Goal: Task Accomplishment & Management: Complete application form

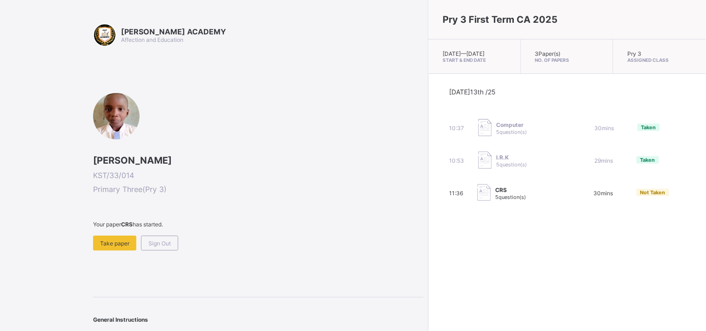
click at [171, 241] on div "Sign Out" at bounding box center [159, 243] width 37 height 15
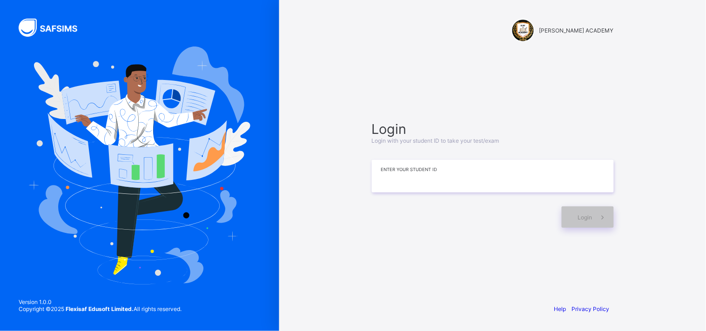
click at [382, 183] on input at bounding box center [493, 176] width 242 height 33
type input "*********"
click at [579, 212] on div "Login" at bounding box center [588, 217] width 52 height 21
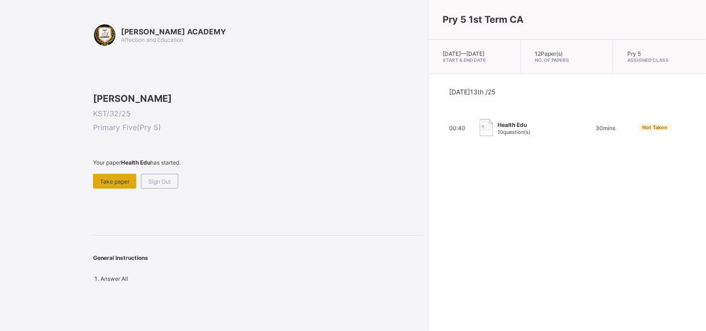
click at [110, 185] on span "Take paper" at bounding box center [114, 181] width 29 height 7
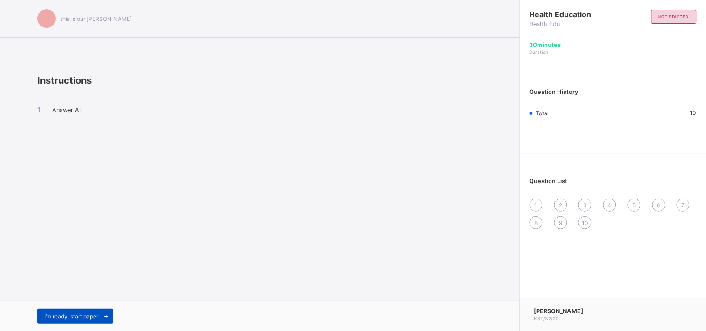
click at [91, 315] on span "I’m ready, start paper" at bounding box center [71, 316] width 54 height 7
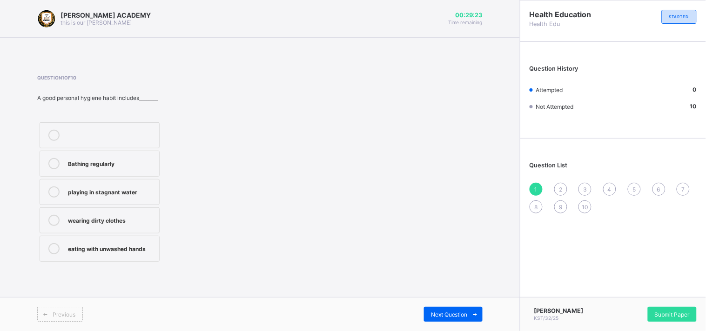
click at [148, 177] on label "Bathing regularly" at bounding box center [100, 164] width 120 height 26
click at [561, 189] on span "2" at bounding box center [560, 189] width 3 height 7
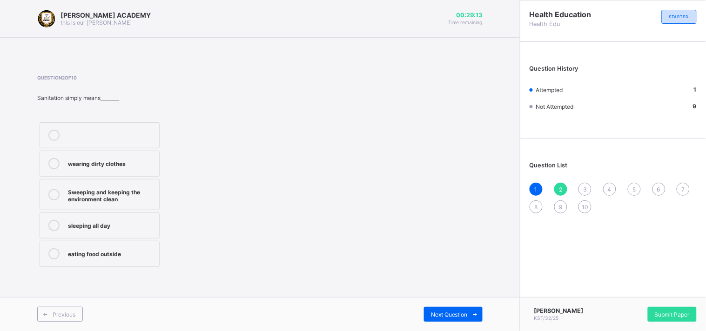
click at [376, 169] on div "Question 2 of 10 Sanitation simply means________ wearing dirty clothes Sweeping…" at bounding box center [259, 172] width 445 height 195
click at [154, 187] on div "Sweeping and keeping the environment clean" at bounding box center [111, 195] width 87 height 16
click at [584, 187] on span "3" at bounding box center [585, 189] width 4 height 7
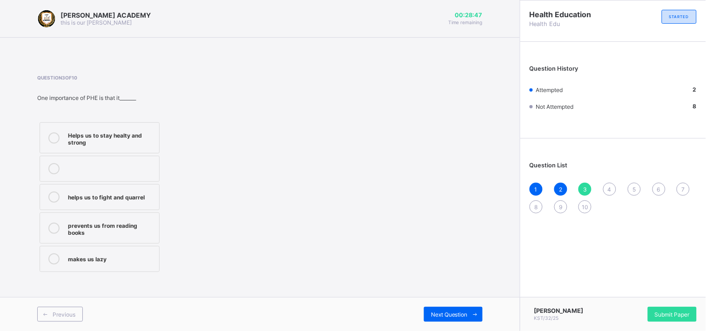
click at [145, 145] on div "Helps us to stay healty and strong" at bounding box center [111, 138] width 87 height 16
click at [609, 183] on div "4" at bounding box center [609, 189] width 13 height 13
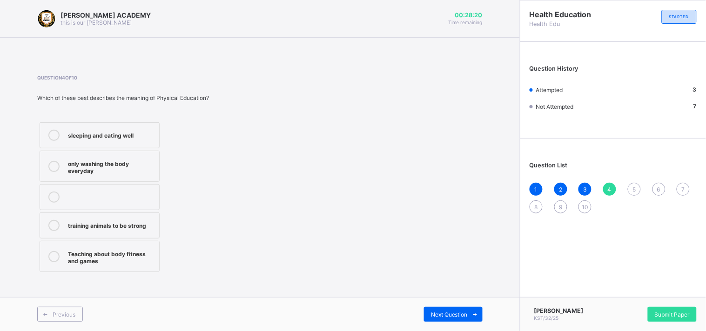
click at [218, 173] on div "sleeping and eating well only washing the body everyday training animals to be …" at bounding box center [141, 197] width 208 height 155
click at [153, 259] on div "Teaching about body fitness and games" at bounding box center [111, 257] width 87 height 16
click at [631, 185] on div "5" at bounding box center [634, 189] width 13 height 13
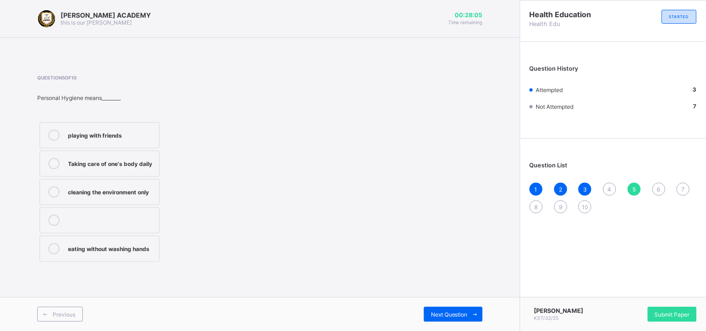
click at [631, 185] on div "5" at bounding box center [634, 189] width 13 height 13
click at [612, 186] on span "4" at bounding box center [610, 189] width 4 height 7
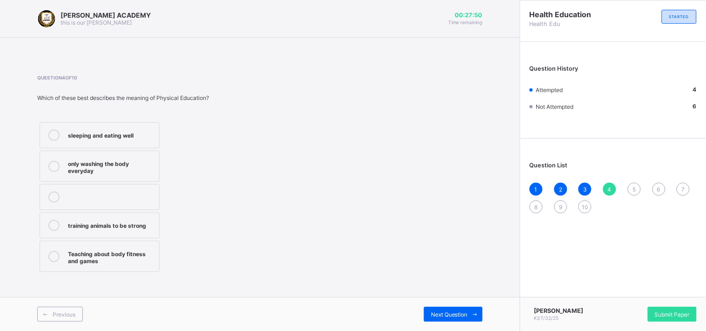
click at [635, 188] on span "5" at bounding box center [634, 189] width 3 height 7
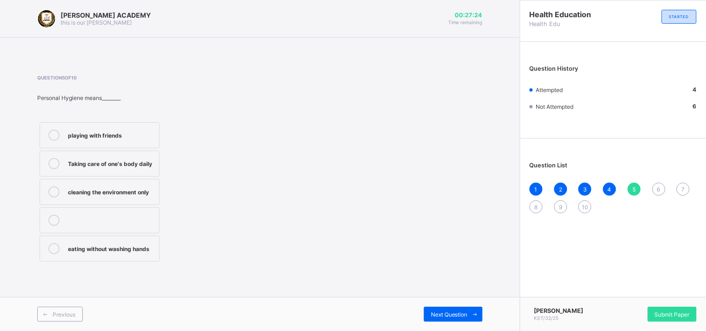
click at [142, 190] on div "cleaning the environment only" at bounding box center [111, 191] width 87 height 9
click at [658, 184] on div "6" at bounding box center [659, 189] width 13 height 13
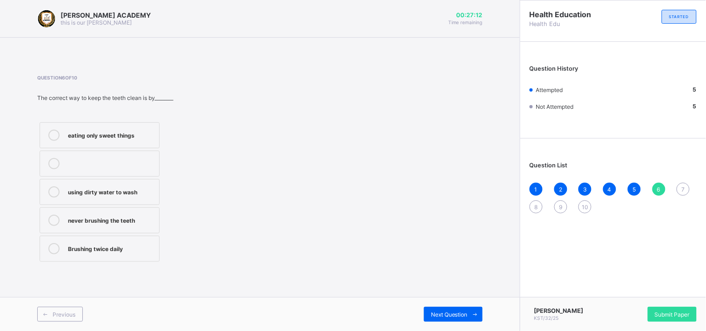
click at [658, 186] on span "6" at bounding box center [658, 189] width 3 height 7
click at [508, 226] on div "[PERSON_NAME] ACADEMY this is our [PERSON_NAME] 00:27:11 Time remaining Questio…" at bounding box center [260, 165] width 520 height 331
click at [140, 247] on div "Brushing twice daily" at bounding box center [111, 247] width 87 height 9
click at [682, 187] on span "7" at bounding box center [683, 189] width 3 height 7
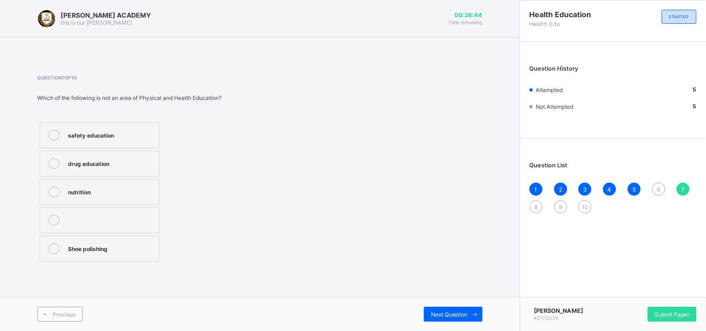
click at [135, 128] on label "safety education" at bounding box center [100, 135] width 120 height 26
click at [537, 208] on span "8" at bounding box center [536, 207] width 3 height 7
click at [656, 189] on div "6" at bounding box center [659, 189] width 13 height 13
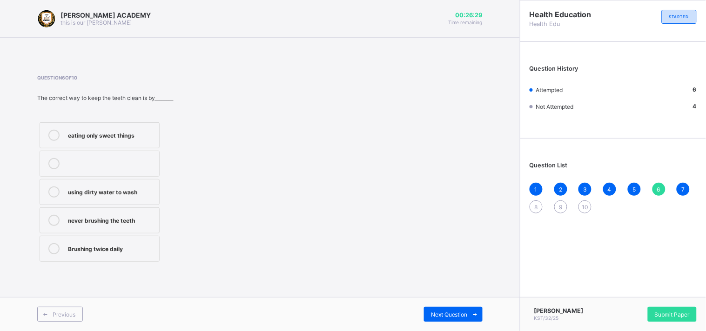
click at [132, 253] on div "Brushing twice daily" at bounding box center [111, 248] width 87 height 11
click at [536, 202] on div "8" at bounding box center [536, 207] width 13 height 13
click at [146, 228] on label "Baking and cooking" at bounding box center [100, 221] width 120 height 26
click at [561, 208] on span "9" at bounding box center [560, 207] width 3 height 7
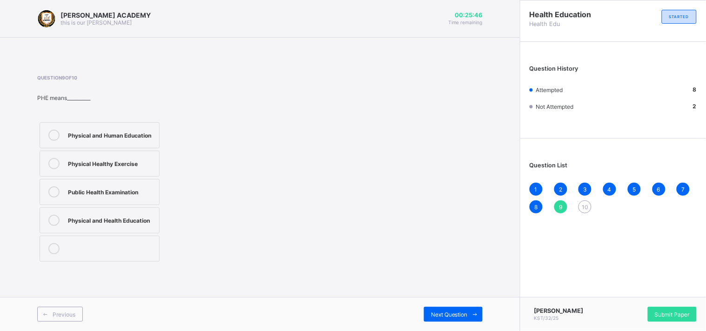
click at [157, 158] on label "Physical Healthy Exercise" at bounding box center [100, 164] width 120 height 26
click at [585, 206] on span "10" at bounding box center [585, 207] width 7 height 7
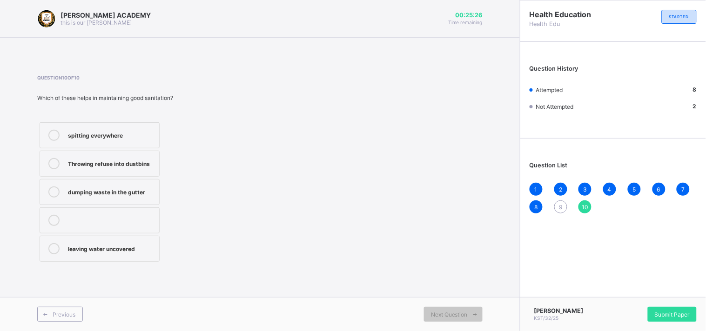
click at [146, 164] on div "Throwing refuse into dustbins" at bounding box center [111, 162] width 87 height 9
click at [559, 205] on span "9" at bounding box center [560, 207] width 3 height 7
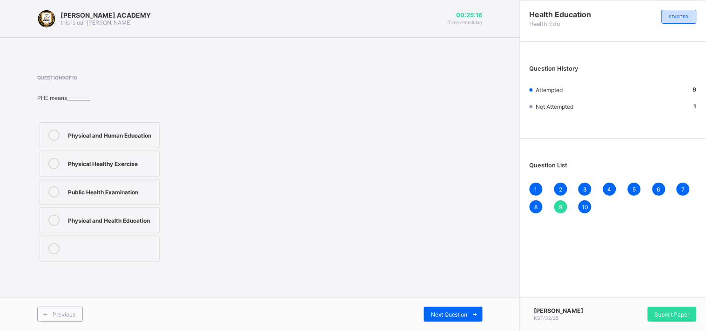
click at [444, 216] on div "Question 9 of 10 PHE means__________ Physical and Human Education Physical Heal…" at bounding box center [259, 169] width 445 height 189
click at [338, 201] on div "Question 9 of 10 PHE means__________ Physical and Human Education Physical Heal…" at bounding box center [259, 169] width 445 height 189
click at [120, 217] on div "Physical and Health Education" at bounding box center [111, 219] width 87 height 9
click at [584, 202] on div "10" at bounding box center [585, 207] width 13 height 13
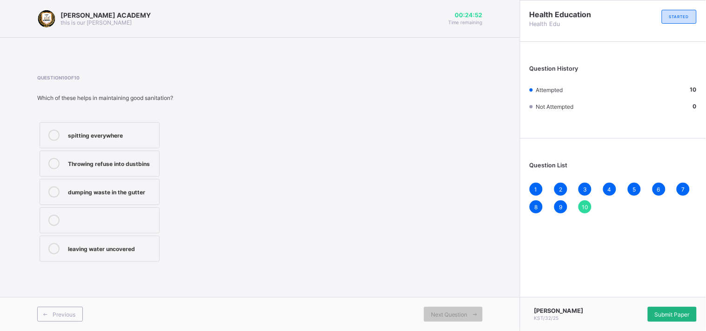
click at [658, 307] on div "Submit Paper" at bounding box center [672, 314] width 49 height 15
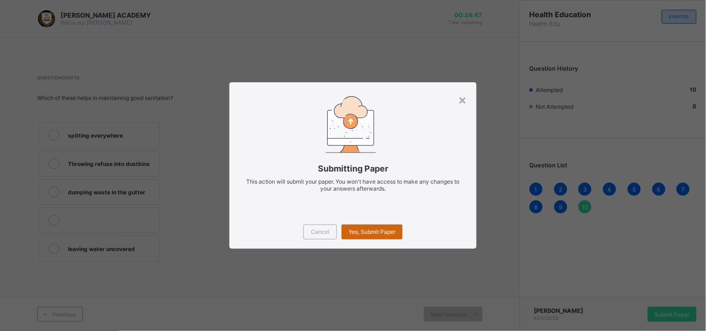
click at [373, 236] on div "Yes, Submit Paper" at bounding box center [372, 232] width 61 height 15
drag, startPoint x: 373, startPoint y: 236, endPoint x: 372, endPoint y: 229, distance: 8.0
click at [372, 229] on div "Yes, Submit Paper" at bounding box center [372, 232] width 61 height 15
click at [371, 229] on div "Yes, Submit Paper" at bounding box center [372, 232] width 61 height 15
click at [371, 229] on span "Yes, Submit Paper" at bounding box center [372, 232] width 47 height 7
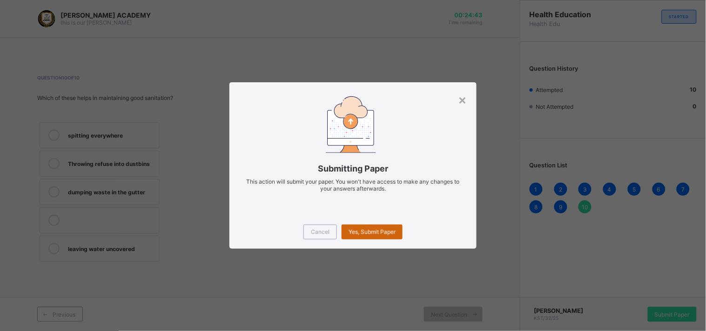
click at [372, 229] on span "Yes, Submit Paper" at bounding box center [372, 232] width 47 height 7
click at [372, 229] on div "Yes, Submit Paper" at bounding box center [372, 232] width 61 height 15
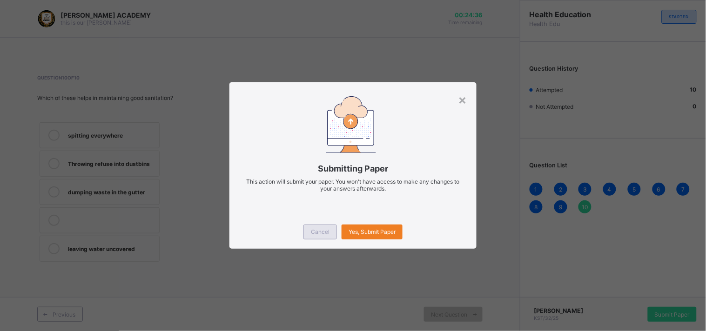
click at [319, 227] on div "Cancel" at bounding box center [320, 232] width 34 height 15
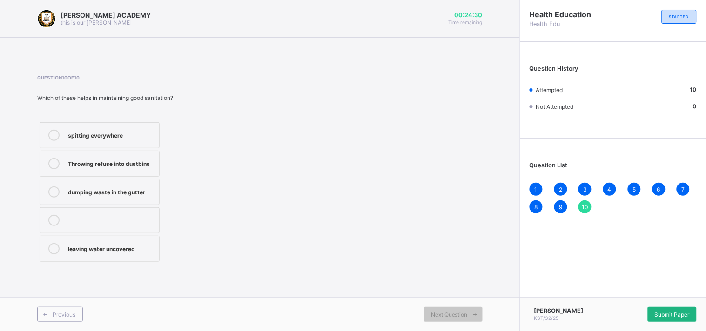
click at [667, 314] on span "Submit Paper" at bounding box center [672, 314] width 35 height 7
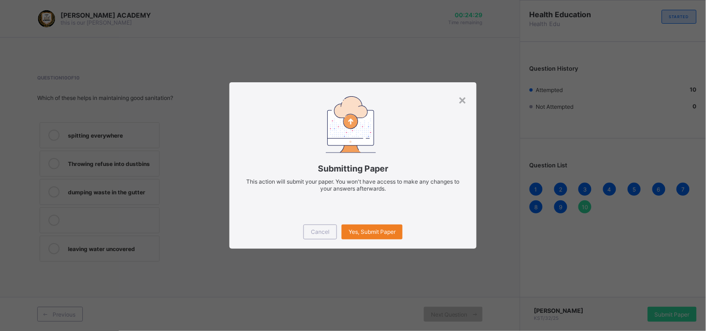
click at [540, 305] on div "× Submitting Paper This action will submit your paper. You won't have access to…" at bounding box center [353, 165] width 706 height 331
click at [385, 229] on span "Yes, Submit Paper" at bounding box center [372, 232] width 47 height 7
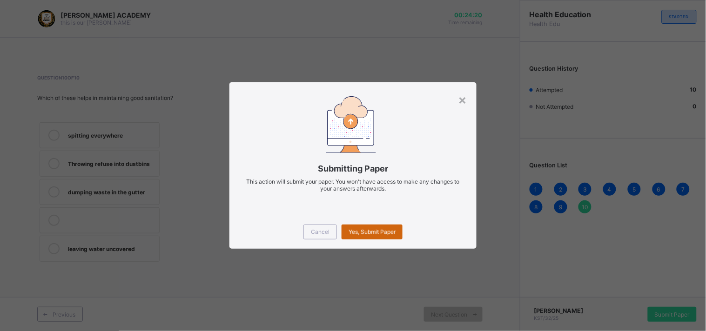
click at [399, 228] on div "Yes, Submit Paper" at bounding box center [372, 232] width 61 height 15
click at [458, 97] on div "×" at bounding box center [462, 100] width 9 height 16
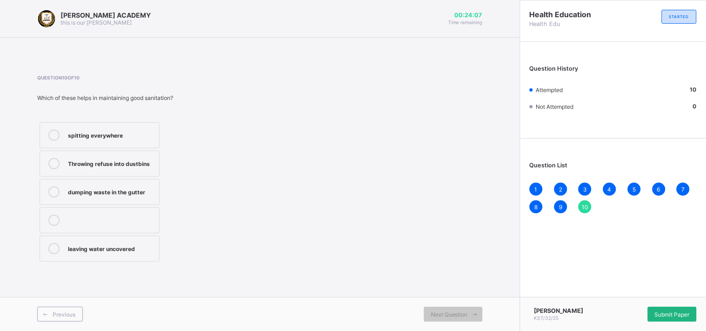
click at [673, 307] on div "Submit Paper" at bounding box center [672, 314] width 49 height 15
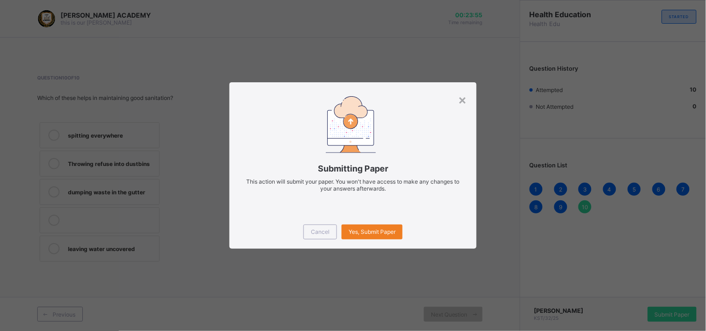
drag, startPoint x: 372, startPoint y: 227, endPoint x: 487, endPoint y: 289, distance: 130.2
click at [487, 289] on div "× Submitting Paper This action will submit your paper. You won't have access to…" at bounding box center [353, 165] width 706 height 331
click at [383, 234] on span "Yes, Submit Paper" at bounding box center [372, 232] width 47 height 7
click at [366, 234] on div "Yes, Submit Paper" at bounding box center [372, 232] width 61 height 15
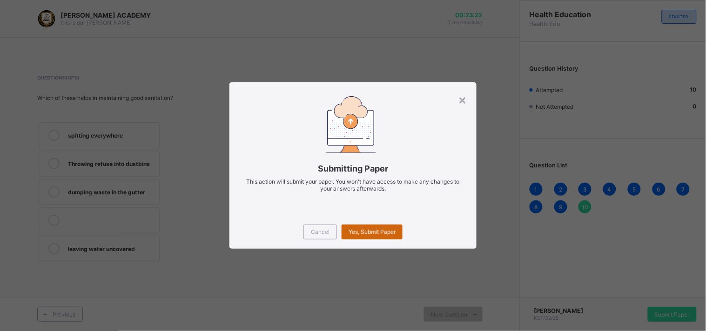
click at [366, 230] on div "Yes, Submit Paper" at bounding box center [372, 232] width 61 height 15
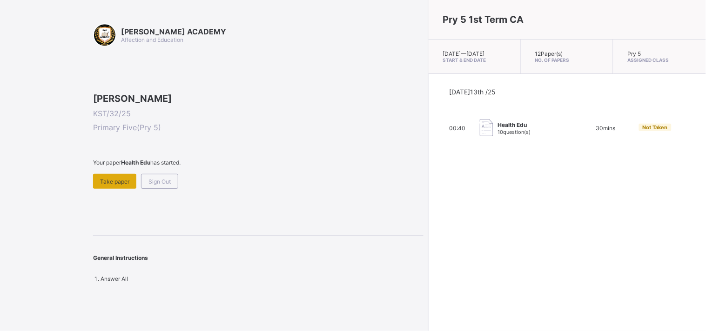
click at [128, 189] on div "Take paper" at bounding box center [114, 181] width 43 height 15
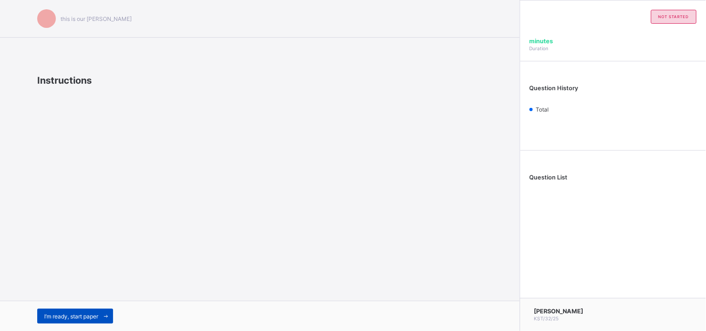
click at [62, 312] on div "I’m ready, start paper" at bounding box center [75, 316] width 76 height 15
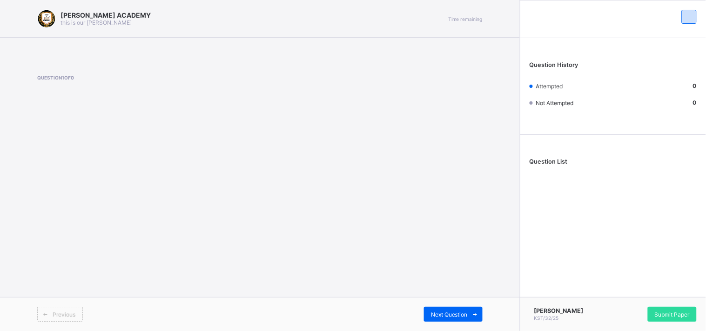
click at [58, 310] on div "Previous" at bounding box center [60, 314] width 46 height 15
click at [665, 311] on span "Submit Paper" at bounding box center [672, 314] width 35 height 7
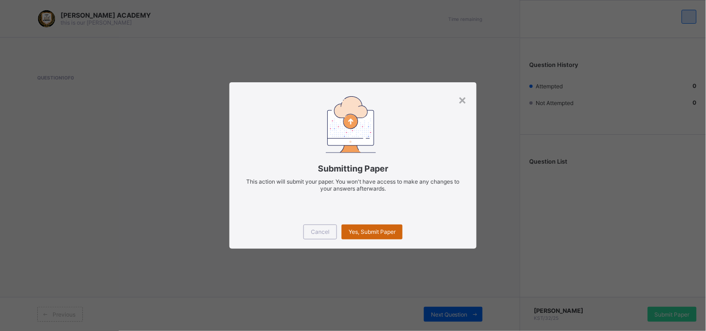
click at [370, 229] on span "Yes, Submit Paper" at bounding box center [372, 232] width 47 height 7
click at [370, 229] on div "Yes, Submit Paper" at bounding box center [372, 232] width 61 height 15
click at [462, 101] on div "×" at bounding box center [462, 100] width 9 height 16
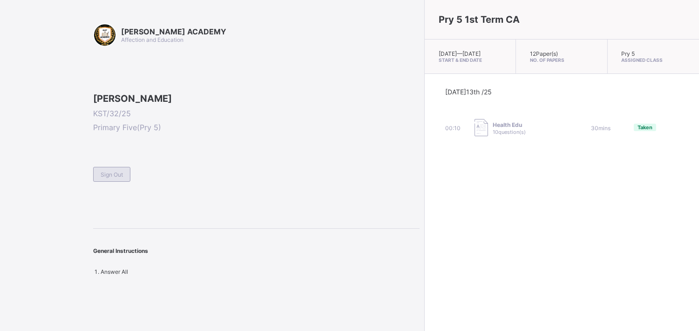
click at [113, 178] on span "Sign Out" at bounding box center [112, 174] width 22 height 7
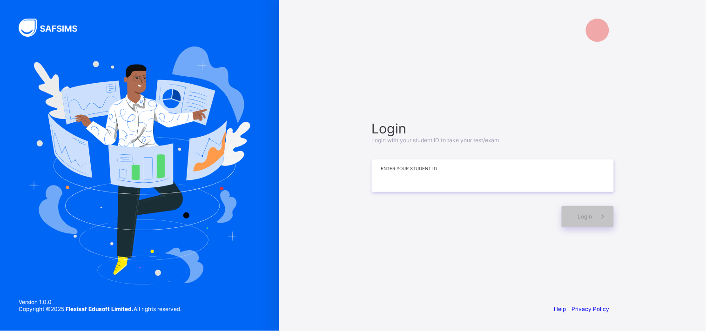
click at [390, 186] on input at bounding box center [493, 176] width 242 height 33
type input "*********"
click at [564, 214] on div "Login" at bounding box center [588, 216] width 52 height 21
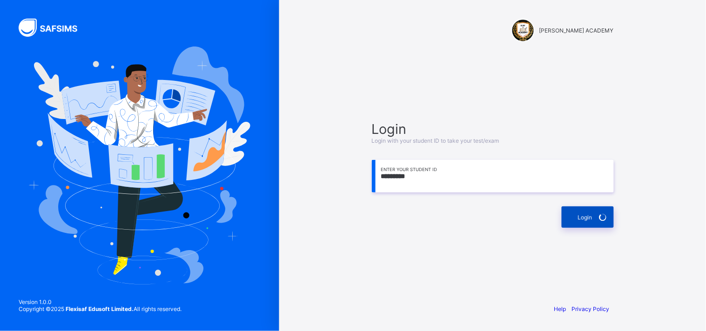
click at [564, 214] on div "Login" at bounding box center [588, 217] width 52 height 21
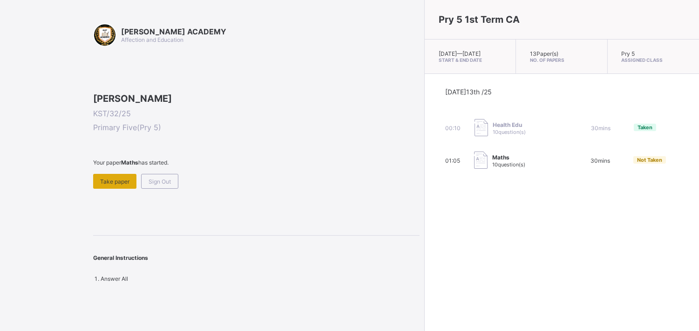
click at [113, 189] on div "Take paper" at bounding box center [114, 181] width 43 height 15
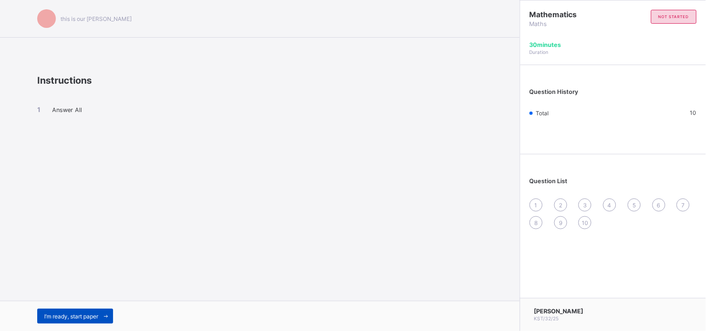
click at [67, 317] on span "I’m ready, start paper" at bounding box center [71, 316] width 54 height 7
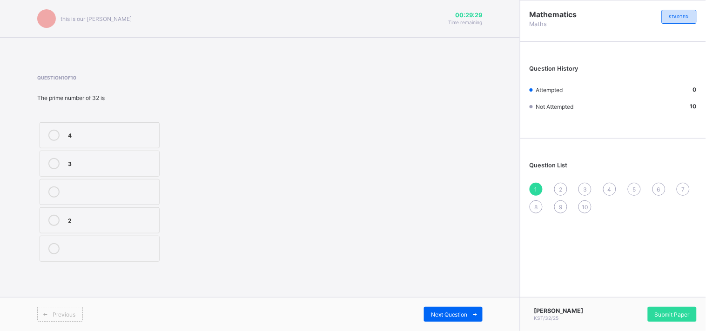
click at [135, 156] on label "3" at bounding box center [100, 164] width 120 height 26
click at [562, 190] on span "2" at bounding box center [560, 189] width 3 height 7
click at [324, 195] on div "Question 2 of 10 Compare the following; 9208___ 2550 <> < >" at bounding box center [259, 169] width 445 height 189
click at [145, 170] on label "<" at bounding box center [100, 164] width 120 height 26
click at [586, 188] on span "3" at bounding box center [585, 189] width 4 height 7
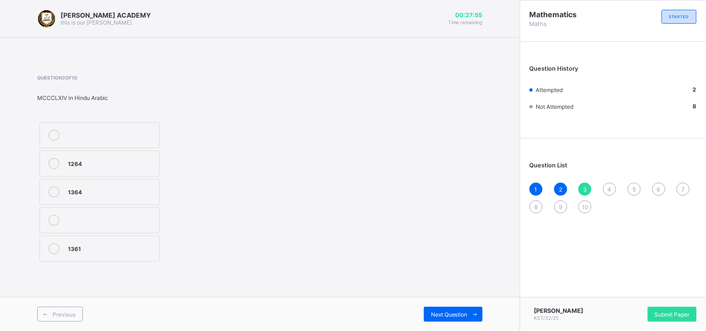
click at [586, 188] on span "3" at bounding box center [585, 189] width 4 height 7
click at [111, 184] on label "1364" at bounding box center [100, 192] width 120 height 26
click at [607, 186] on div "4" at bounding box center [609, 189] width 13 height 13
click at [123, 168] on div "cmlxx" at bounding box center [111, 163] width 87 height 11
click at [630, 188] on div "5" at bounding box center [634, 189] width 13 height 13
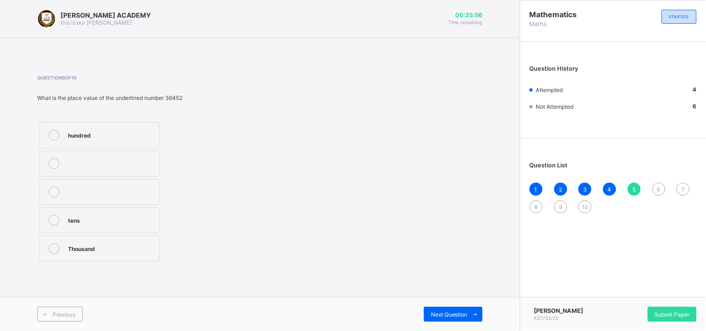
click at [128, 240] on label "Thousand" at bounding box center [100, 249] width 120 height 26
click at [631, 209] on div "1 2 3 4 5 6 7 8 9 10" at bounding box center [613, 198] width 167 height 31
click at [660, 186] on span "6" at bounding box center [658, 189] width 3 height 7
click at [630, 183] on div "5" at bounding box center [634, 189] width 13 height 13
click at [636, 183] on div "1 2 3 4 5 6 7 8 9 10" at bounding box center [613, 198] width 167 height 31
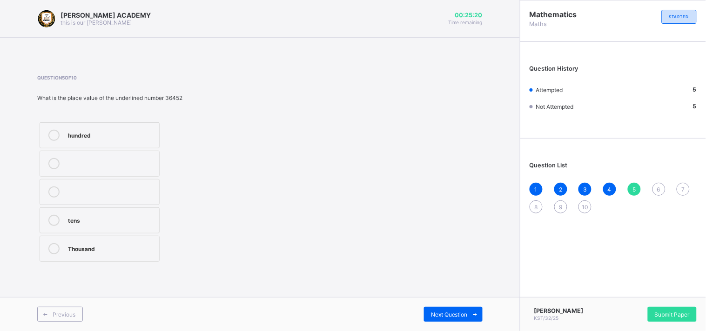
click at [657, 188] on div "6" at bounding box center [659, 189] width 13 height 13
click at [138, 191] on div "3,2" at bounding box center [111, 191] width 87 height 9
click at [683, 189] on span "7" at bounding box center [683, 189] width 3 height 7
click at [657, 187] on span "6" at bounding box center [658, 189] width 3 height 7
click at [121, 197] on div "3,2" at bounding box center [111, 192] width 87 height 11
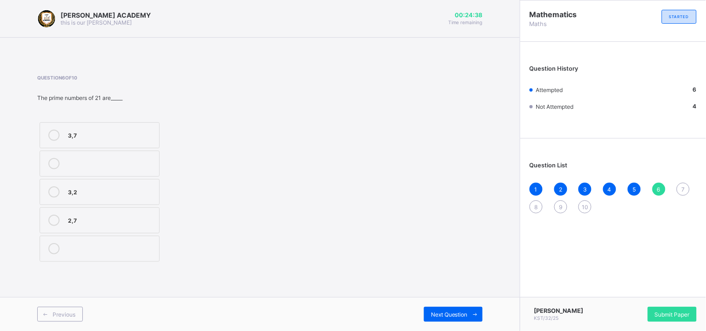
click at [681, 187] on div "7" at bounding box center [683, 189] width 13 height 13
click at [340, 119] on div "Question 7 of 10 Compare the following; 2455 ___ 2405 < <> >" at bounding box center [259, 169] width 445 height 189
click at [91, 133] on div "<" at bounding box center [111, 134] width 87 height 9
click at [535, 204] on span "8" at bounding box center [536, 207] width 3 height 7
click at [683, 183] on div "7" at bounding box center [683, 189] width 13 height 13
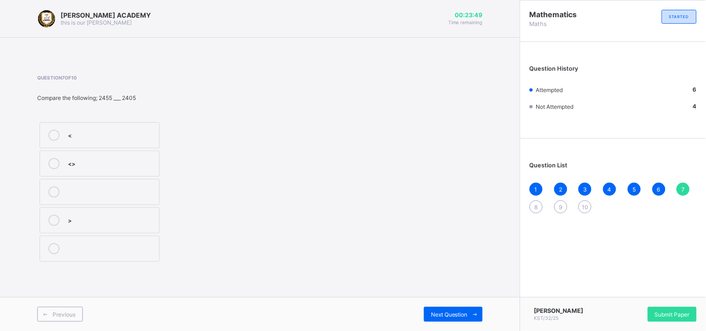
click at [119, 133] on div "<" at bounding box center [111, 134] width 87 height 9
click at [535, 207] on span "8" at bounding box center [536, 207] width 3 height 7
click at [681, 189] on div "7" at bounding box center [683, 189] width 13 height 13
click at [118, 132] on div "<" at bounding box center [111, 134] width 87 height 9
click at [536, 205] on span "8" at bounding box center [536, 207] width 3 height 7
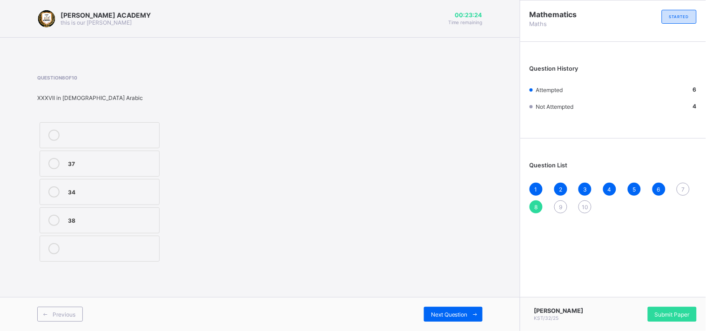
click at [682, 186] on span "7" at bounding box center [683, 189] width 3 height 7
click at [138, 213] on label ">" at bounding box center [100, 221] width 120 height 26
click at [537, 206] on span "8" at bounding box center [536, 207] width 3 height 7
click at [686, 185] on div "7" at bounding box center [683, 189] width 13 height 13
click at [535, 207] on span "8" at bounding box center [536, 207] width 3 height 7
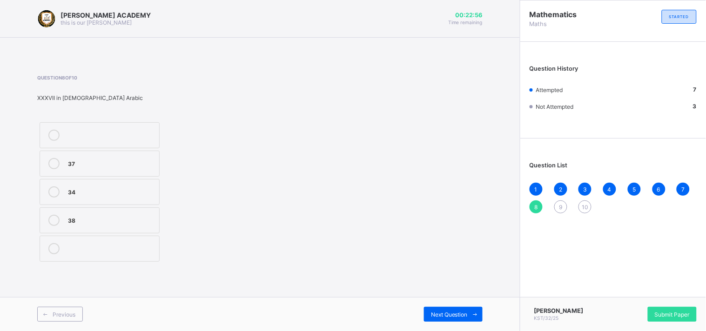
click at [684, 189] on span "7" at bounding box center [683, 189] width 3 height 7
click at [536, 206] on span "8" at bounding box center [536, 207] width 3 height 7
click at [382, 145] on div "Question 8 of 10 XXXVII in [DEMOGRAPHIC_DATA] Arabic 37 34 38" at bounding box center [259, 169] width 445 height 189
click at [123, 185] on label "34" at bounding box center [100, 192] width 120 height 26
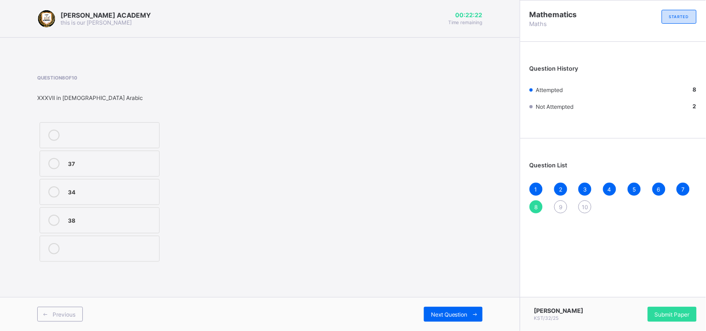
click at [122, 185] on label "34" at bounding box center [100, 192] width 120 height 26
click at [560, 202] on div "9" at bounding box center [560, 207] width 13 height 13
click at [90, 161] on div "cccxxix" at bounding box center [111, 162] width 87 height 9
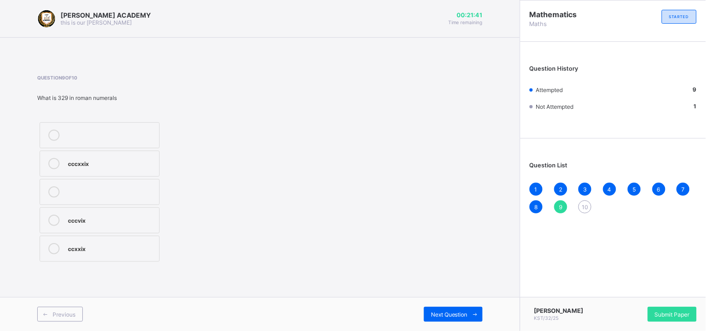
click at [112, 250] on div "ccxxix" at bounding box center [111, 247] width 87 height 9
click at [112, 251] on div "ccxxix" at bounding box center [111, 247] width 87 height 9
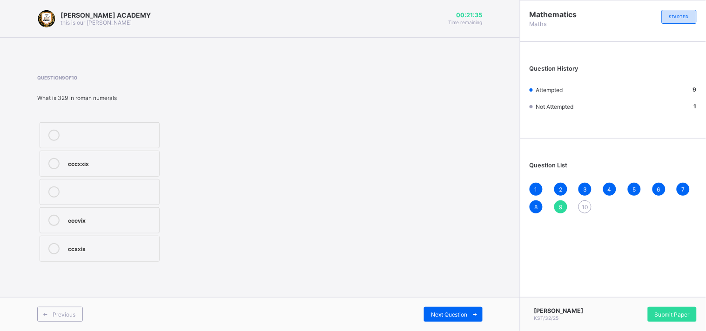
click at [586, 204] on span "10" at bounding box center [585, 207] width 7 height 7
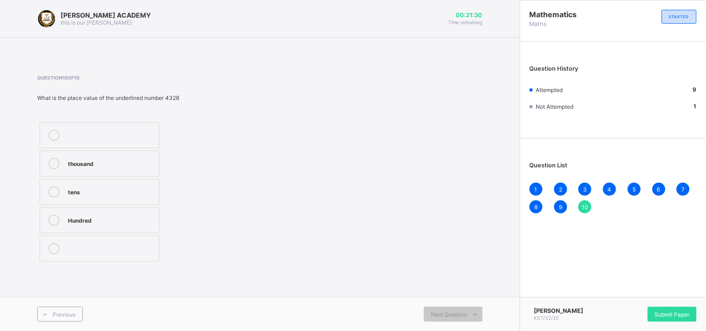
click at [559, 204] on span "9" at bounding box center [560, 207] width 3 height 7
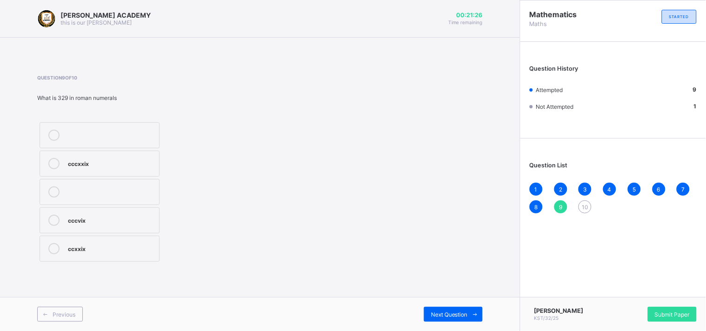
click at [583, 204] on span "10" at bounding box center [585, 207] width 7 height 7
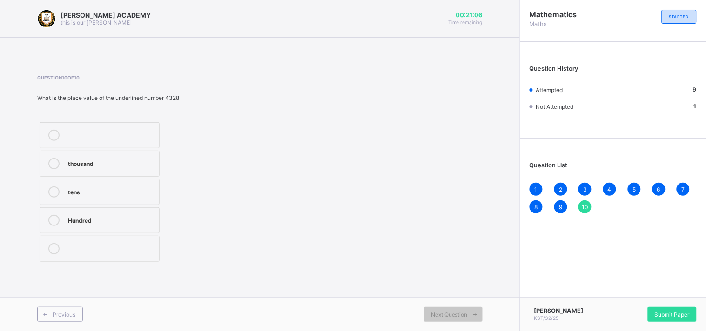
click at [103, 161] on div "thousand" at bounding box center [111, 162] width 87 height 9
click at [677, 311] on span "Submit Paper" at bounding box center [672, 314] width 35 height 7
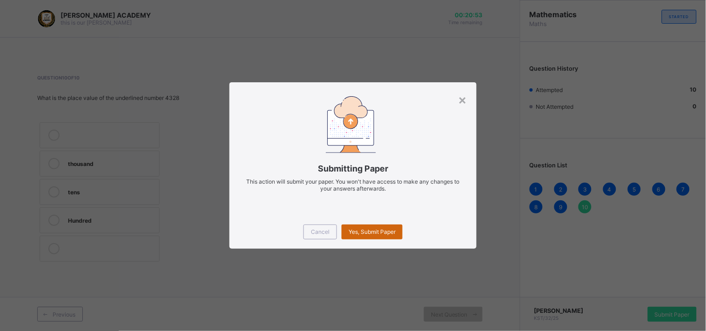
click at [370, 230] on span "Yes, Submit Paper" at bounding box center [372, 232] width 47 height 7
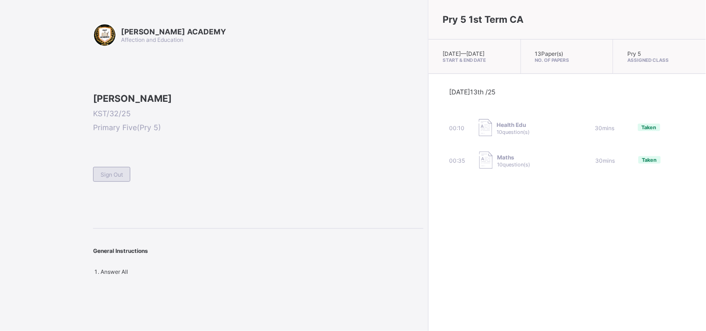
click at [112, 182] on div "Sign Out" at bounding box center [111, 174] width 37 height 15
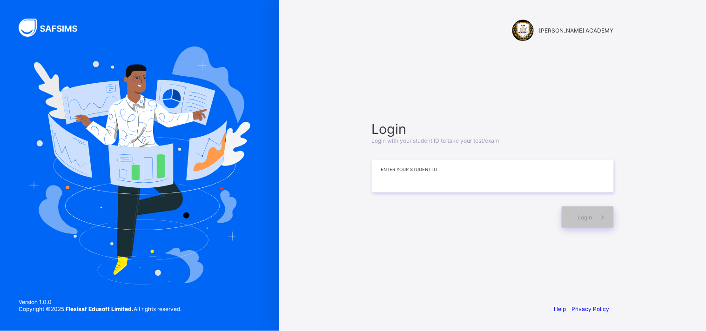
click at [404, 180] on input at bounding box center [493, 176] width 242 height 33
type input "**********"
click at [577, 212] on div "Login" at bounding box center [588, 217] width 52 height 21
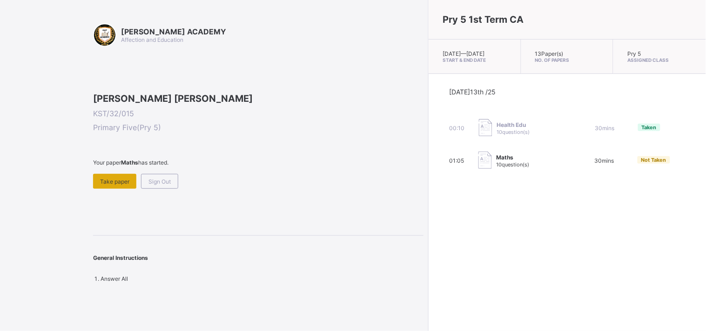
click at [126, 185] on span "Take paper" at bounding box center [114, 181] width 29 height 7
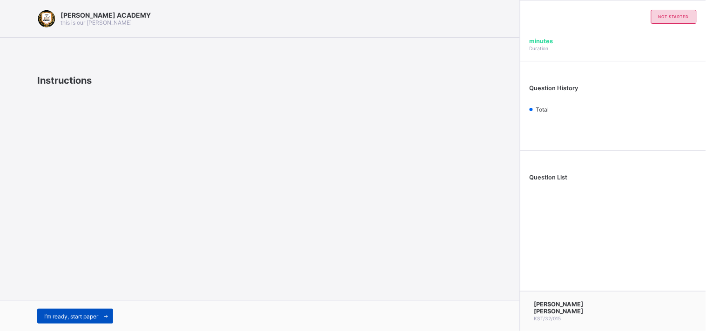
click at [61, 309] on div "I’m ready, start paper" at bounding box center [75, 316] width 76 height 15
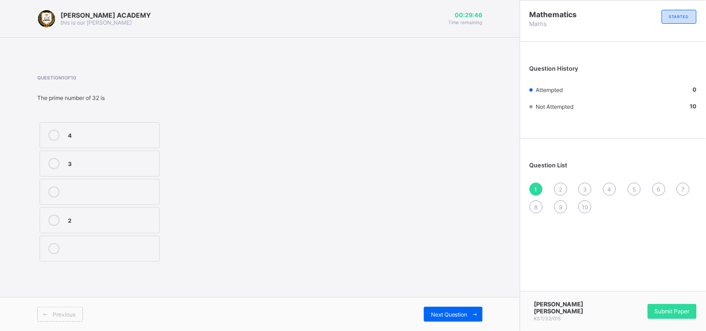
click at [50, 217] on icon at bounding box center [53, 220] width 11 height 11
click at [51, 166] on icon at bounding box center [53, 163] width 11 height 11
click at [66, 215] on label "2" at bounding box center [100, 221] width 120 height 26
click at [438, 314] on span "Next Question" at bounding box center [449, 314] width 37 height 7
click at [93, 173] on label "<" at bounding box center [100, 164] width 120 height 26
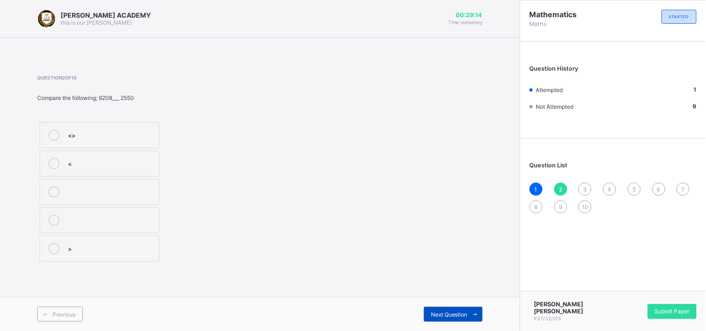
click at [447, 318] on span "Next Question" at bounding box center [449, 314] width 37 height 7
click at [49, 163] on icon at bounding box center [53, 163] width 11 height 11
click at [454, 317] on span "Next Question" at bounding box center [449, 314] width 37 height 7
click at [53, 226] on icon at bounding box center [53, 220] width 11 height 11
click at [436, 310] on div "Next Question" at bounding box center [453, 314] width 59 height 15
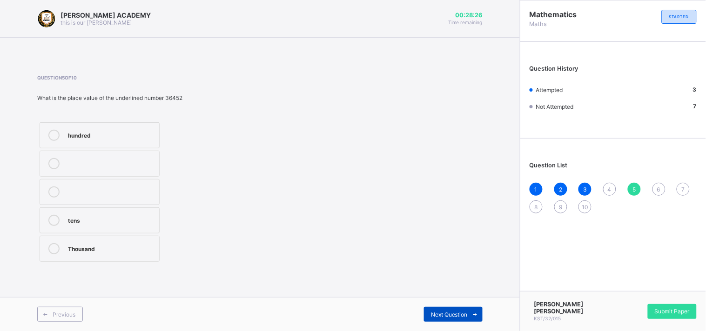
click at [447, 315] on span "Next Question" at bounding box center [449, 314] width 37 height 7
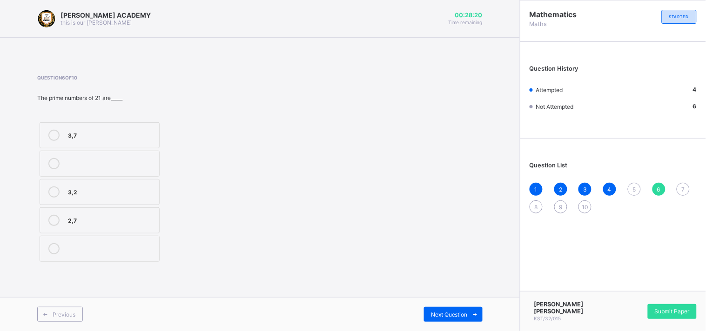
click at [634, 191] on span "5" at bounding box center [634, 189] width 3 height 7
click at [59, 134] on icon at bounding box center [53, 135] width 11 height 11
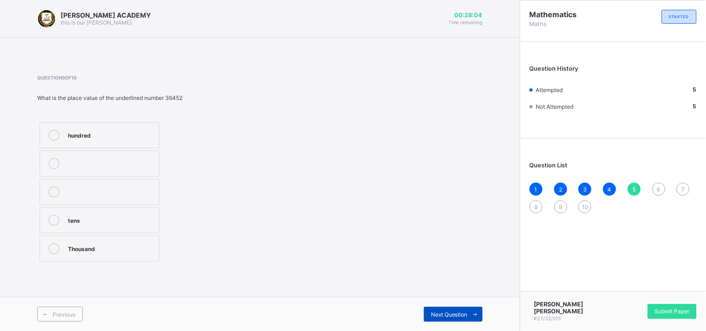
click at [448, 316] on span "Next Question" at bounding box center [449, 314] width 37 height 7
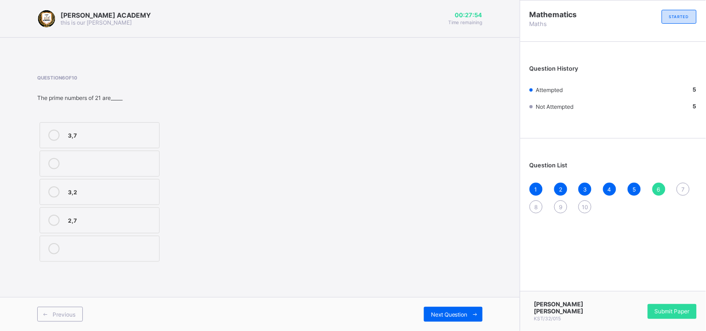
click at [633, 192] on div "5" at bounding box center [634, 189] width 13 height 13
click at [363, 162] on div "Question 5 of 10 What is the place value of the underlined number 36452 hundred…" at bounding box center [259, 169] width 445 height 189
click at [103, 192] on div at bounding box center [111, 192] width 87 height 11
click at [129, 249] on div "Thousand" at bounding box center [111, 247] width 87 height 9
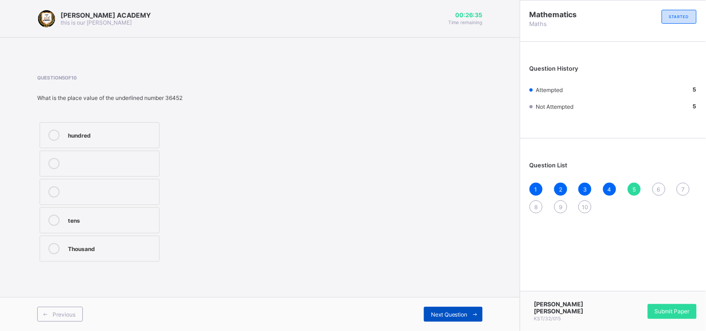
click at [464, 313] on span "Next Question" at bounding box center [449, 314] width 37 height 7
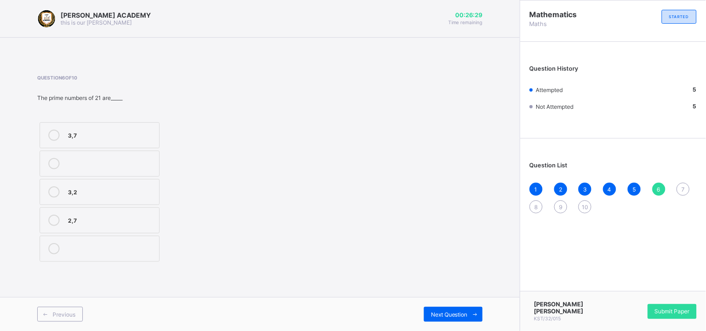
click at [52, 141] on icon at bounding box center [53, 135] width 11 height 11
click at [458, 322] on div "Previous Next Question" at bounding box center [260, 314] width 520 height 34
click at [455, 315] on span "Next Question" at bounding box center [449, 314] width 37 height 7
click at [59, 130] on div at bounding box center [54, 135] width 19 height 11
click at [463, 308] on div "Next Question" at bounding box center [453, 314] width 59 height 15
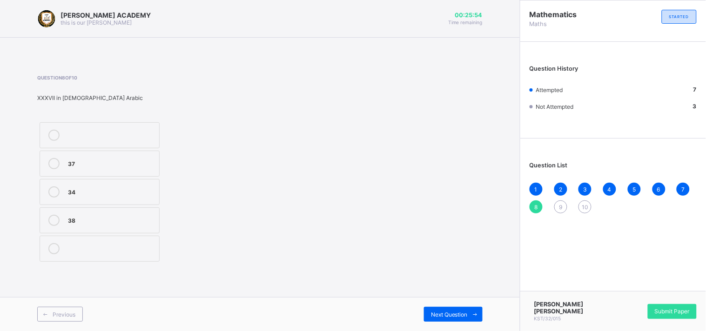
click at [69, 165] on div "37" at bounding box center [111, 162] width 87 height 9
click at [472, 312] on icon at bounding box center [475, 315] width 7 height 6
click at [111, 173] on label "cccxxix" at bounding box center [100, 164] width 120 height 26
click at [463, 316] on span "Next Question" at bounding box center [449, 314] width 37 height 7
click at [128, 161] on div "thousand" at bounding box center [111, 162] width 87 height 9
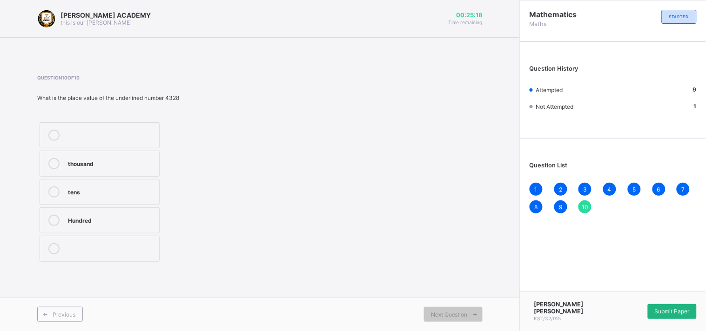
click at [678, 315] on div "Submit Paper" at bounding box center [672, 311] width 49 height 15
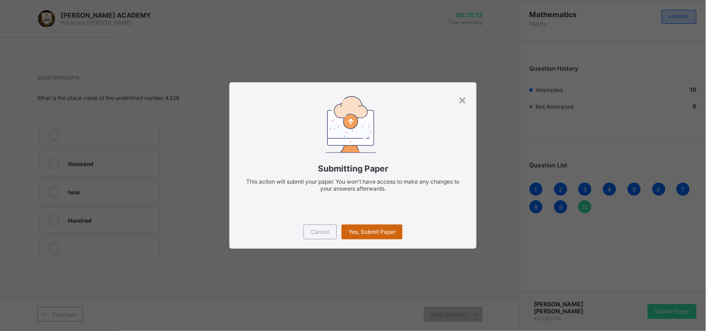
click at [364, 232] on span "Yes, Submit Paper" at bounding box center [372, 232] width 47 height 7
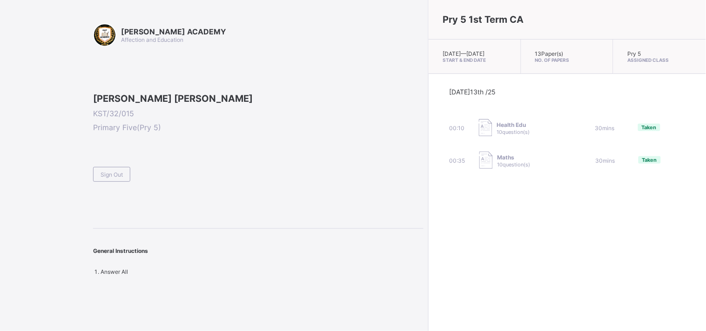
click at [127, 182] on div "Sign Out" at bounding box center [111, 174] width 37 height 15
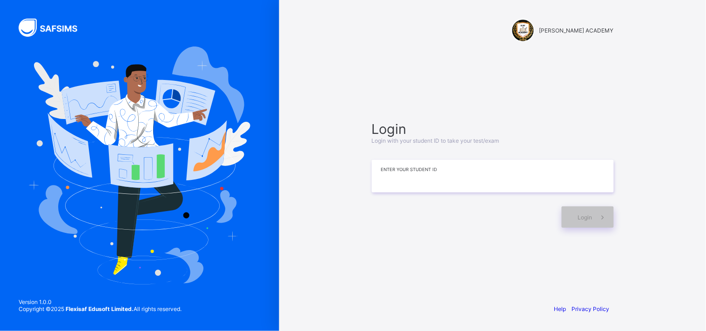
click at [445, 174] on input at bounding box center [493, 176] width 242 height 33
type input "*"
